Goal: Information Seeking & Learning: Learn about a topic

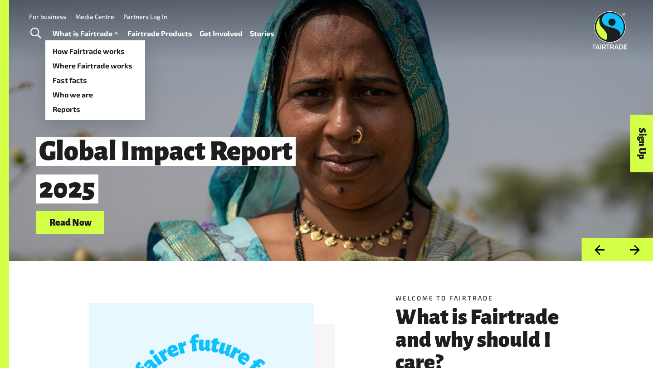
click at [102, 32] on link "What is Fairtrade" at bounding box center [87, 33] width 68 height 13
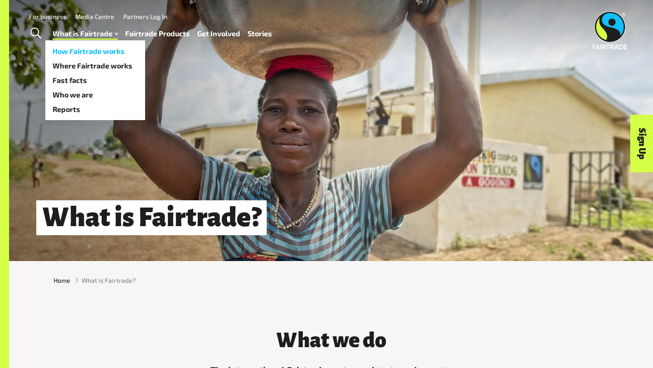
click at [96, 51] on link "How Fairtrade works" at bounding box center [95, 51] width 100 height 15
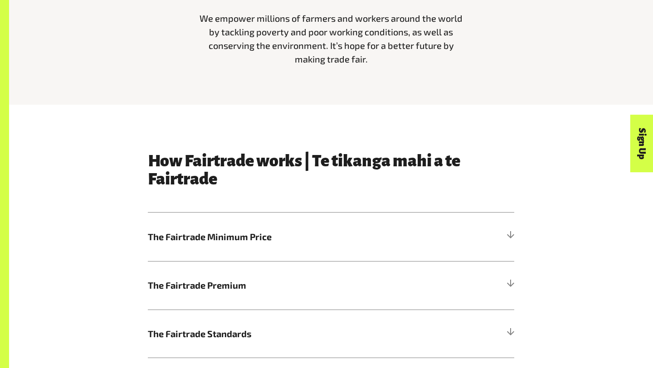
scroll to position [354, 0]
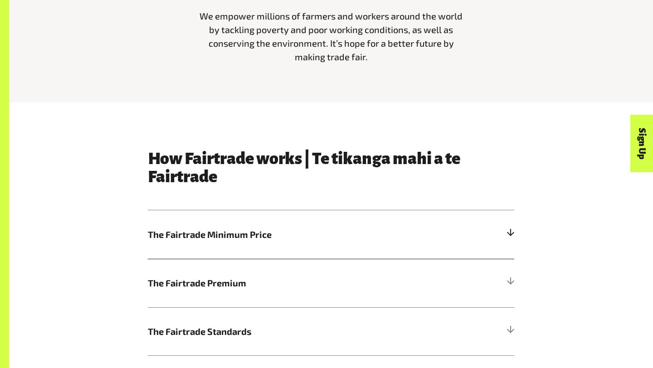
click at [474, 235] on h5 "The Fairtrade Minimum Price" at bounding box center [331, 235] width 367 height 49
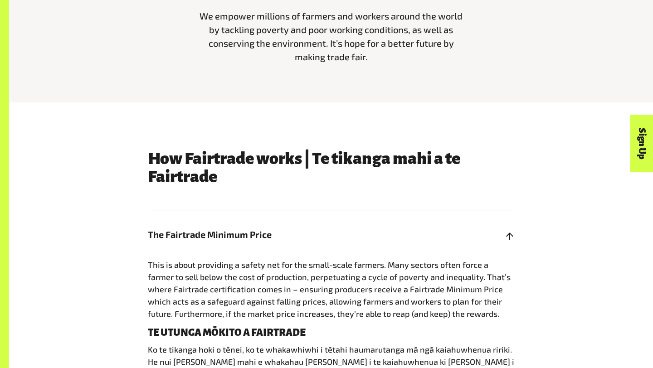
click at [474, 235] on h5 "The Fairtrade Minimum Price" at bounding box center [331, 235] width 367 height 49
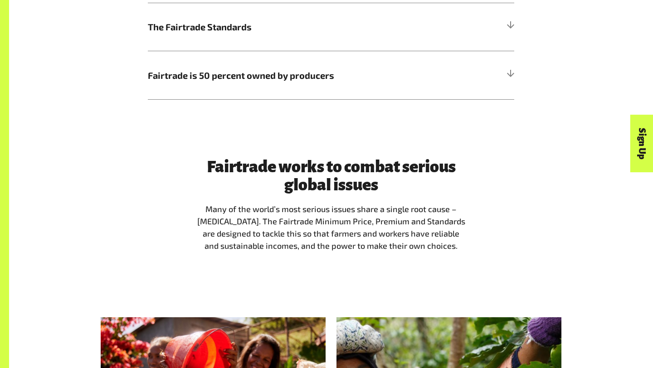
scroll to position [665, 0]
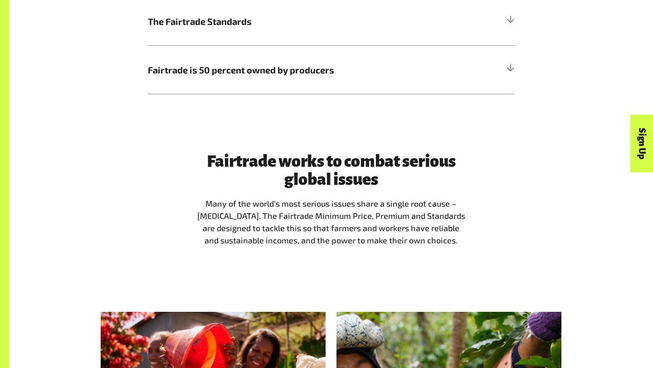
click at [474, 235] on div "Fairtrade works to combat serious global issues Many of the world’s most seriou…" at bounding box center [331, 203] width 566 height 102
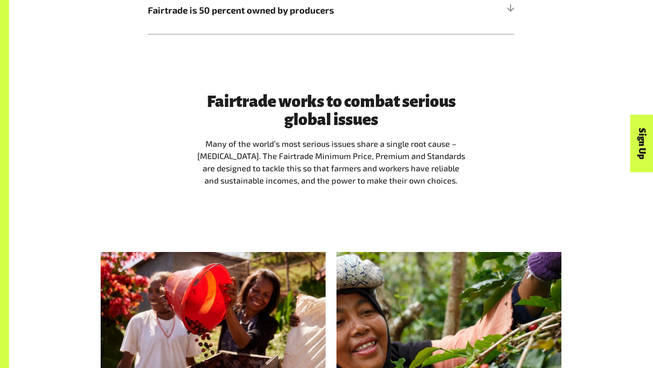
scroll to position [735, 0]
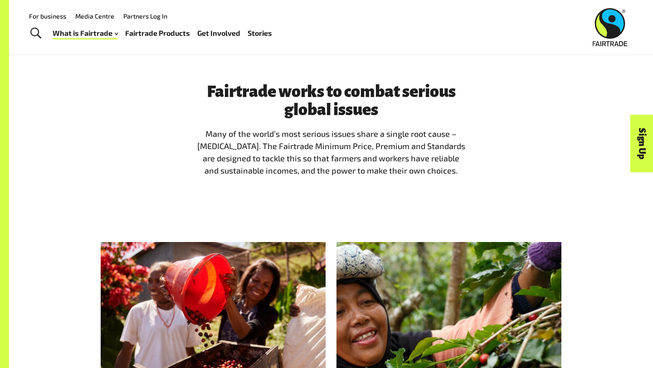
drag, startPoint x: 304, startPoint y: 11, endPoint x: 226, endPoint y: 11, distance: 78.0
click at [226, 11] on div "For business Media Centre Partners Log In" at bounding box center [223, 16] width 407 height 12
click at [169, 32] on link "Fairtrade Products" at bounding box center [157, 33] width 65 height 13
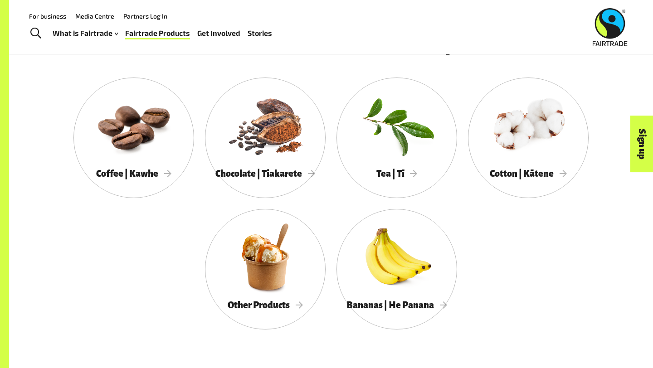
scroll to position [468, 0]
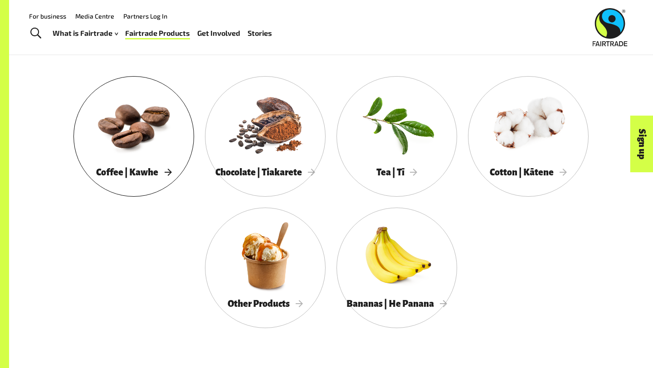
click at [157, 167] on span "Coffee | Kawhe" at bounding box center [133, 172] width 75 height 10
click at [302, 171] on span "Chocolate | Tiakarete" at bounding box center [266, 172] width 100 height 10
click at [284, 303] on span "Other Products" at bounding box center [265, 304] width 75 height 10
click at [441, 306] on span "Bananas | He Panana" at bounding box center [397, 304] width 101 height 10
click at [416, 172] on span "Tea | Tī" at bounding box center [397, 172] width 41 height 10
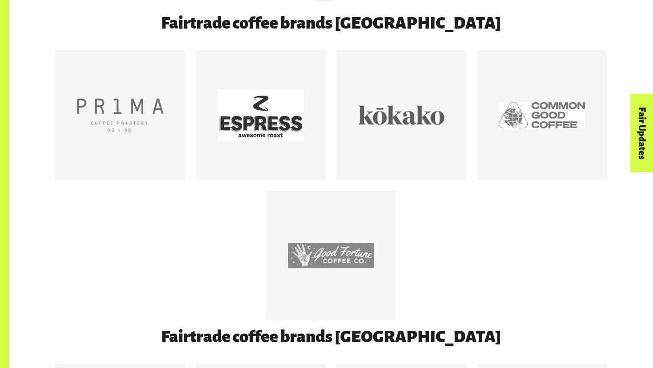
scroll to position [505, 0]
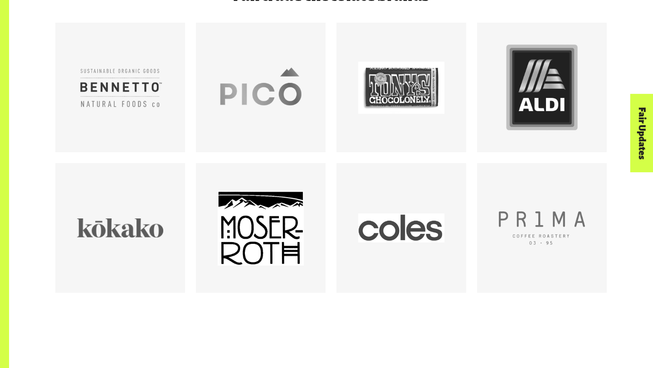
scroll to position [504, 0]
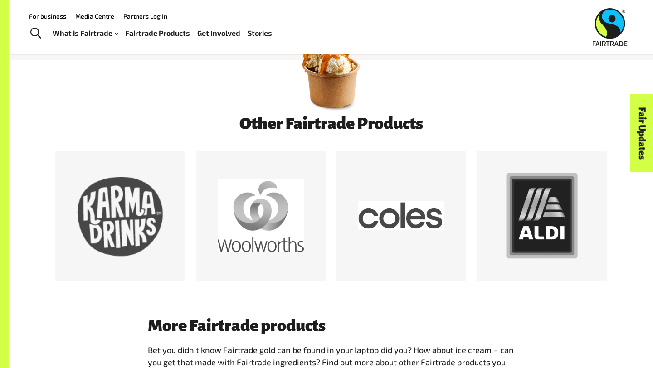
scroll to position [420, 0]
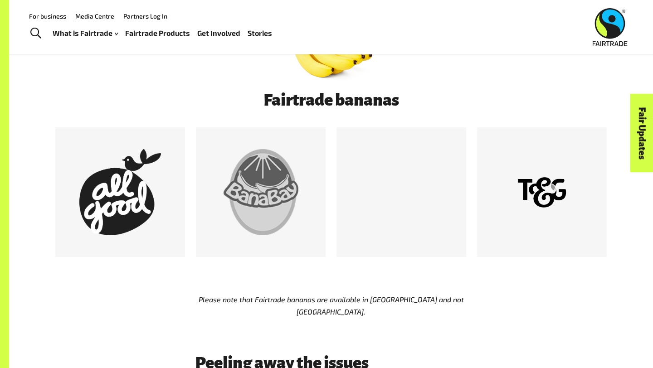
scroll to position [456, 0]
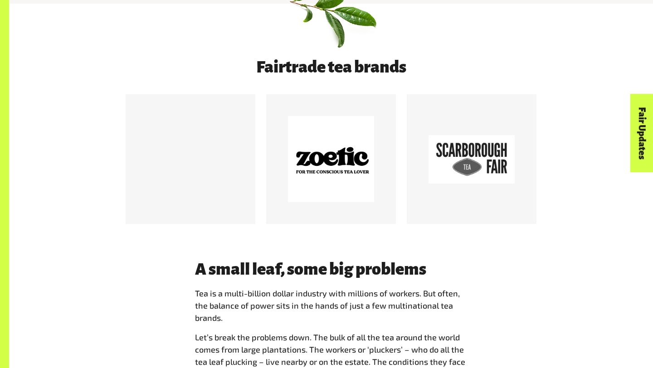
scroll to position [466, 0]
